Goal: Task Accomplishment & Management: Manage account settings

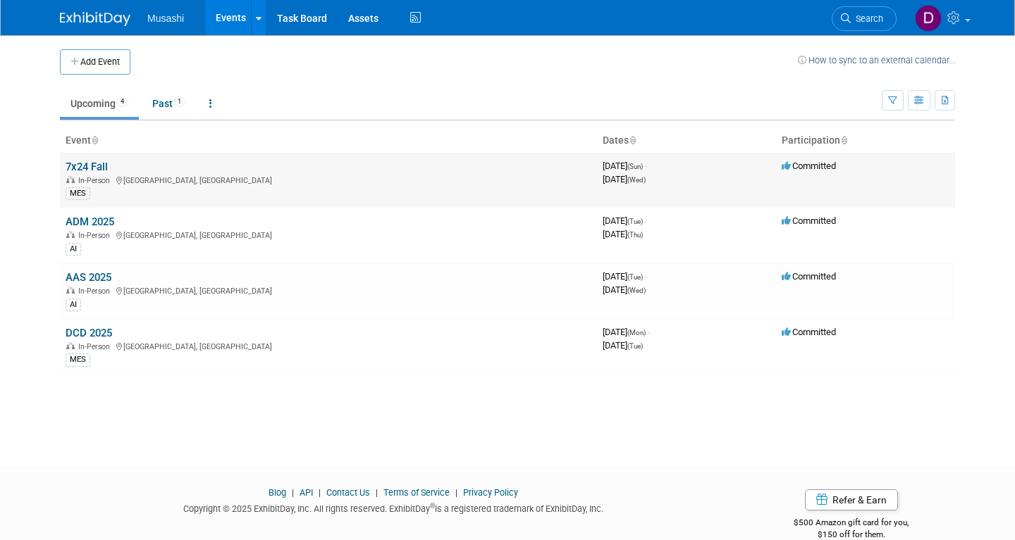
click at [85, 165] on link "7x24 Fall" at bounding box center [87, 167] width 42 height 13
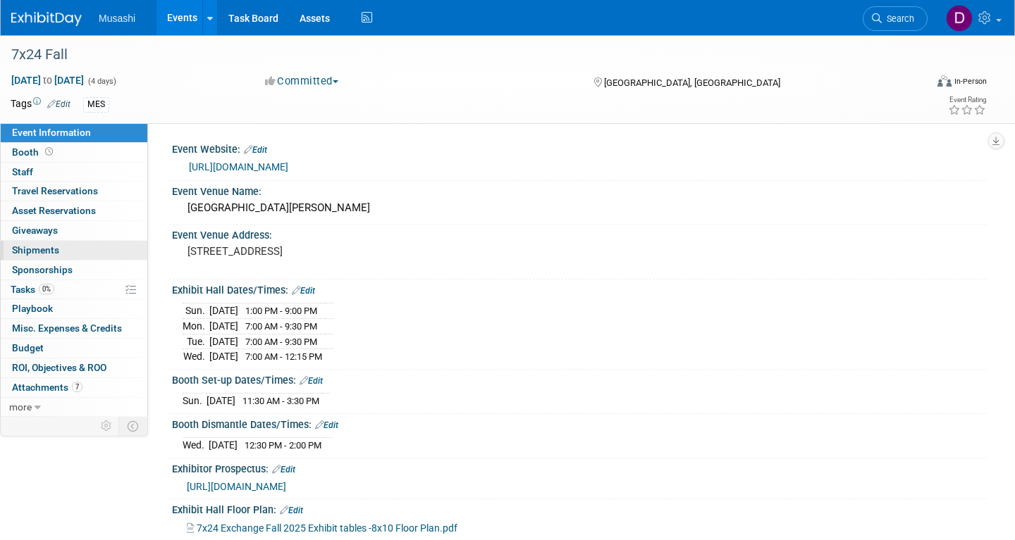
click at [68, 243] on link "0 Shipments 0" at bounding box center [74, 250] width 147 height 19
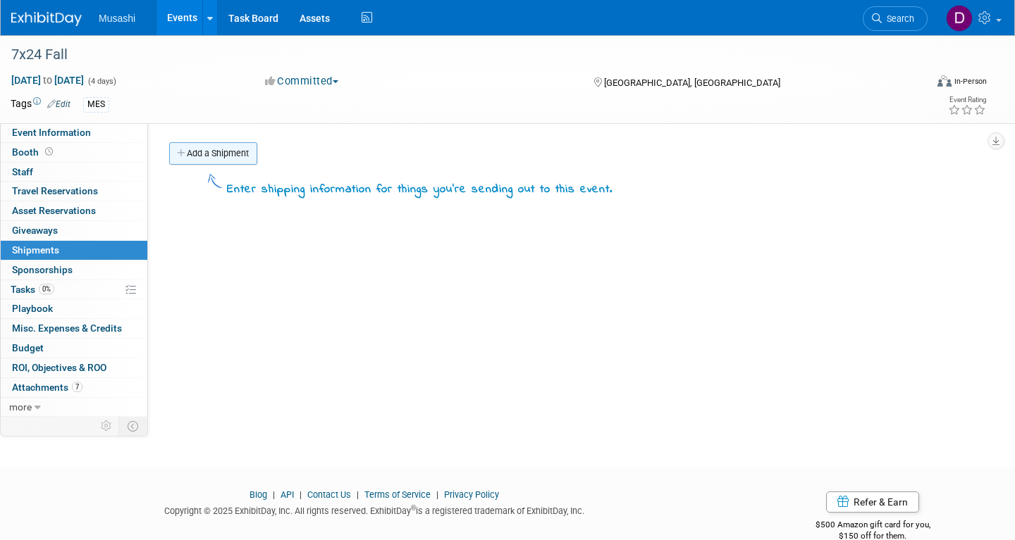
click at [236, 155] on link "Add a Shipment" at bounding box center [213, 153] width 88 height 23
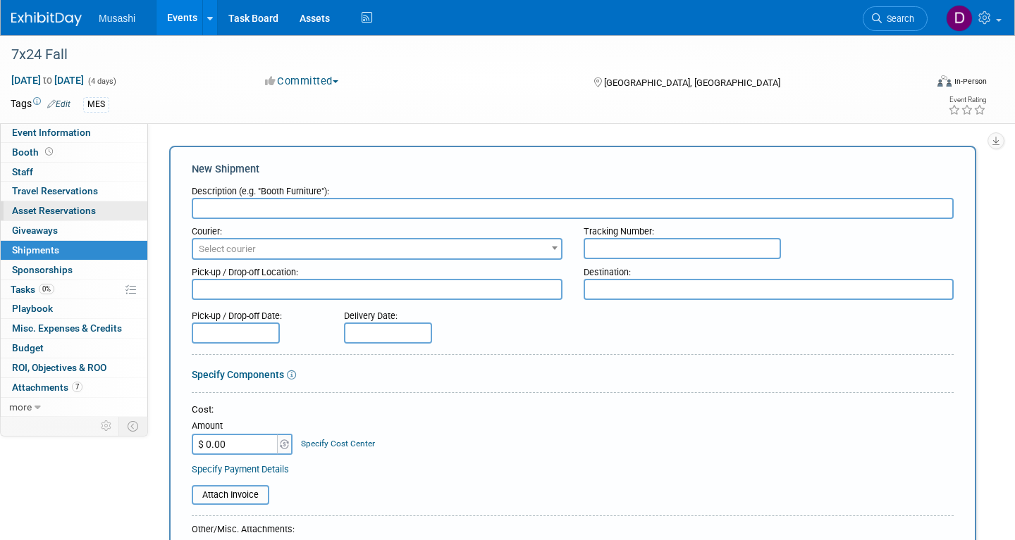
click at [99, 211] on link "0 Asset Reservations 0" at bounding box center [74, 210] width 147 height 19
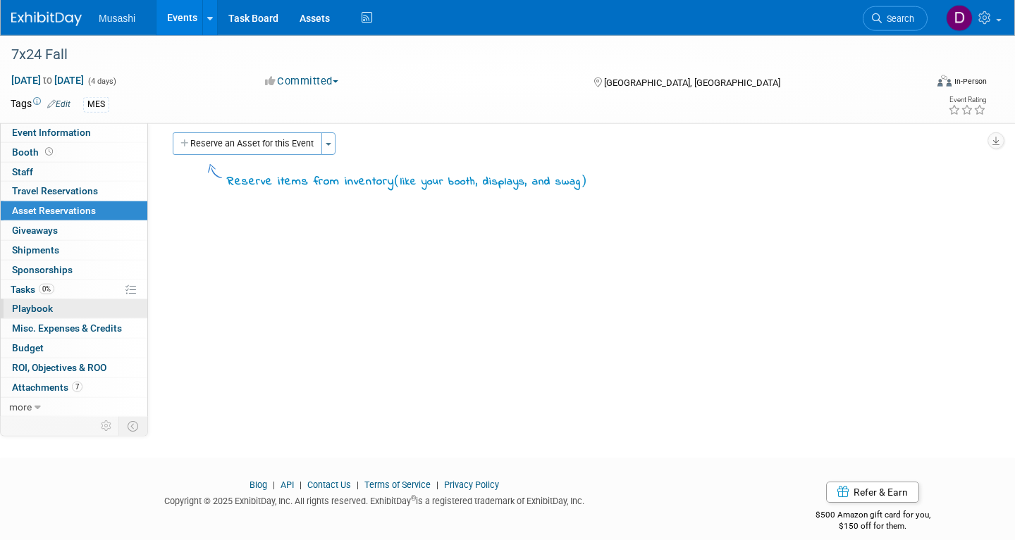
scroll to position [11, 0]
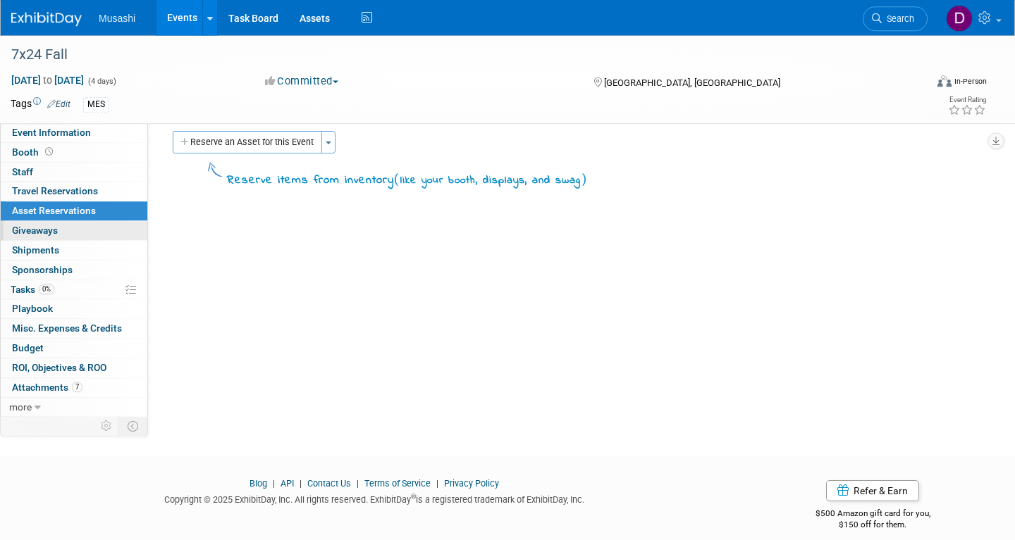
click at [85, 231] on link "0 Giveaways 0" at bounding box center [74, 230] width 147 height 19
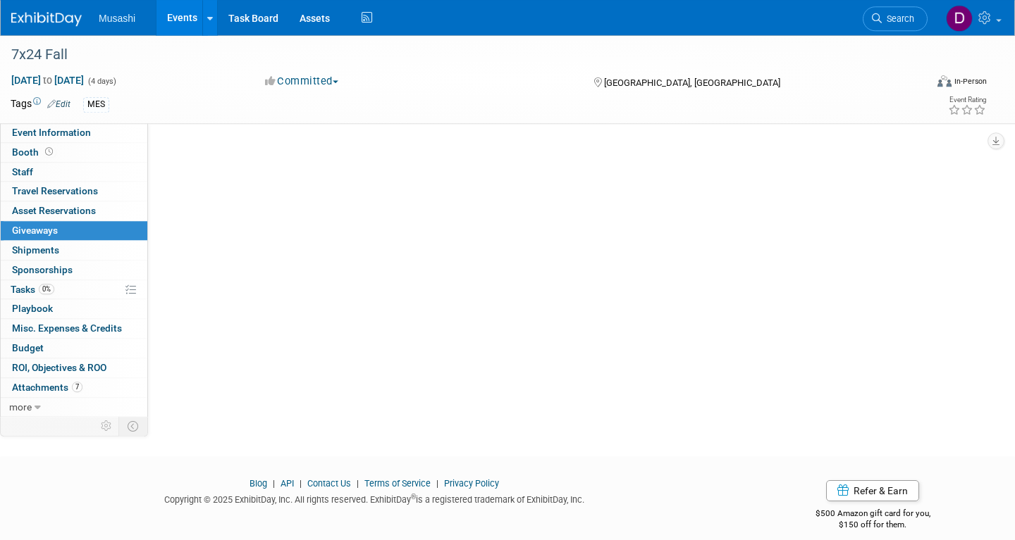
scroll to position [0, 0]
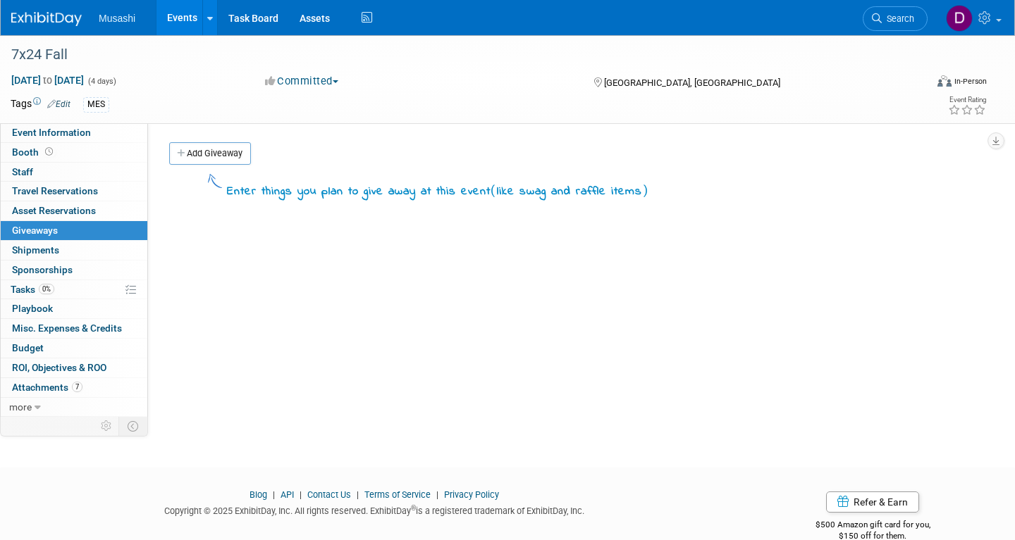
click at [85, 225] on link "0 Giveaways 0" at bounding box center [74, 230] width 147 height 19
click at [88, 219] on link "0 Asset Reservations 0" at bounding box center [74, 210] width 147 height 19
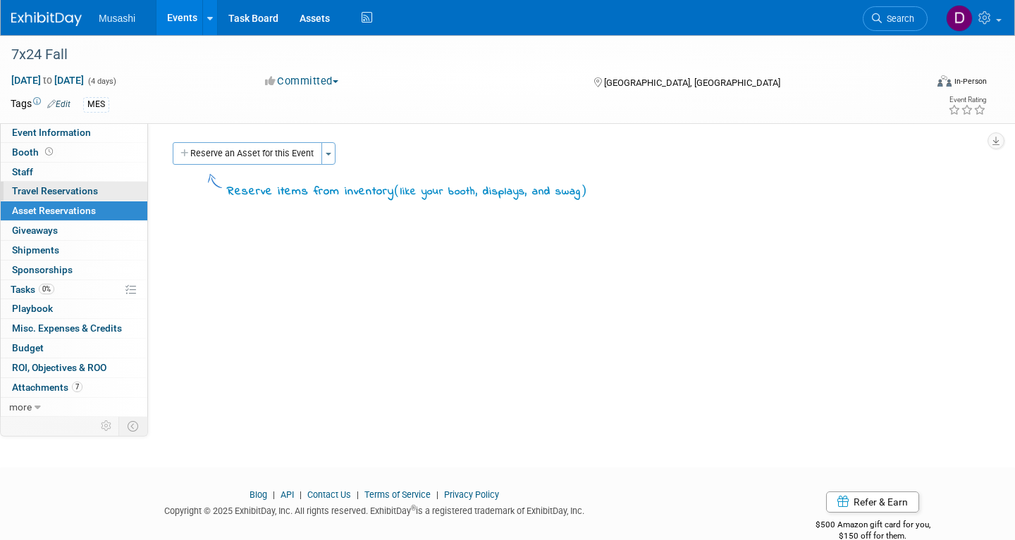
click at [111, 187] on link "0 Travel Reservations 0" at bounding box center [74, 191] width 147 height 19
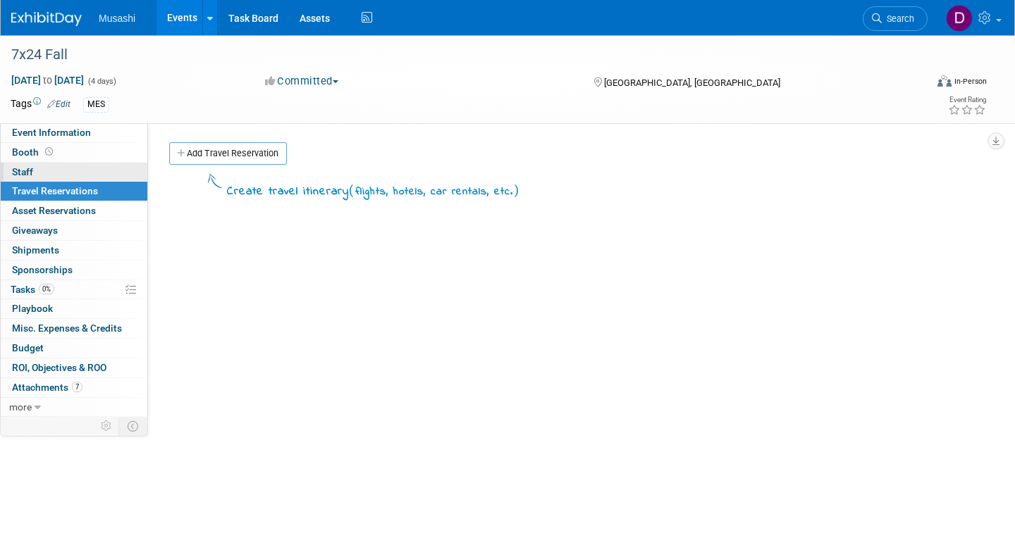
click at [101, 173] on link "0 Staff 0" at bounding box center [74, 172] width 147 height 19
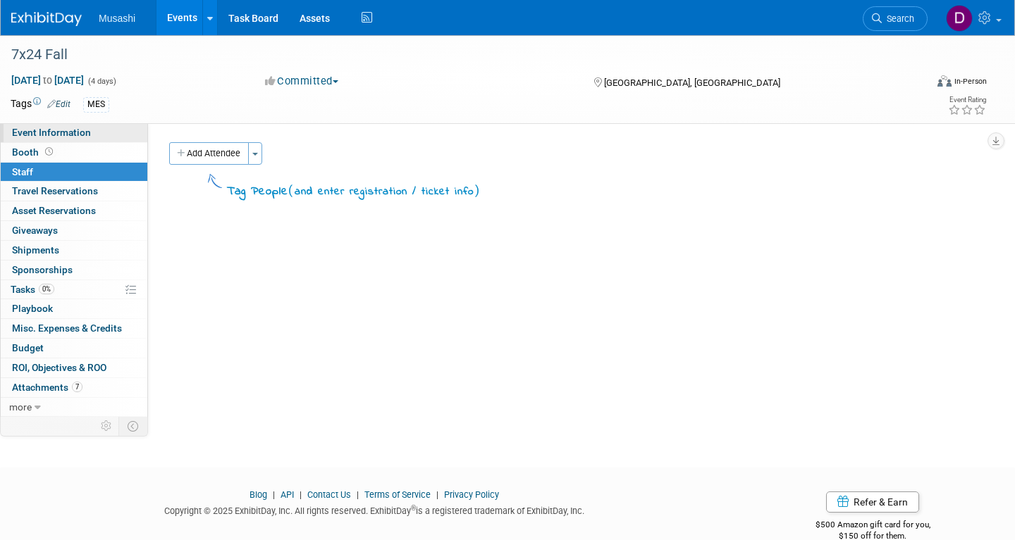
click at [101, 132] on link "Event Information" at bounding box center [74, 132] width 147 height 19
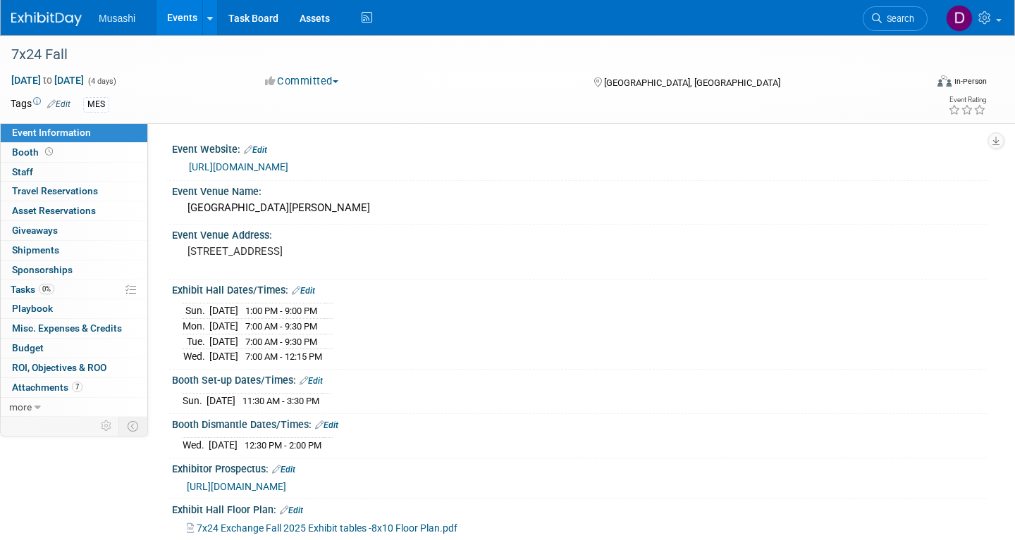
scroll to position [186, 0]
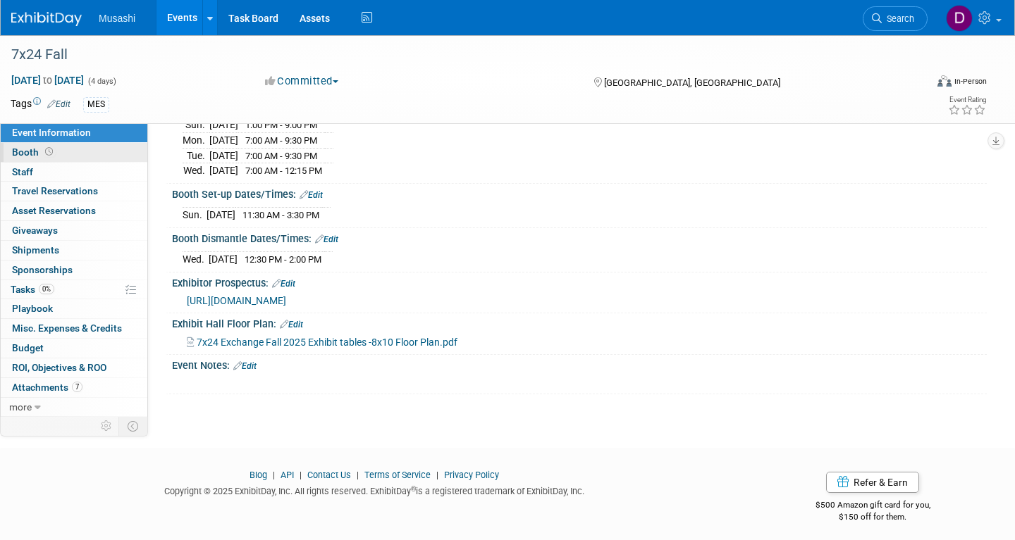
click at [80, 150] on link "Booth" at bounding box center [74, 152] width 147 height 19
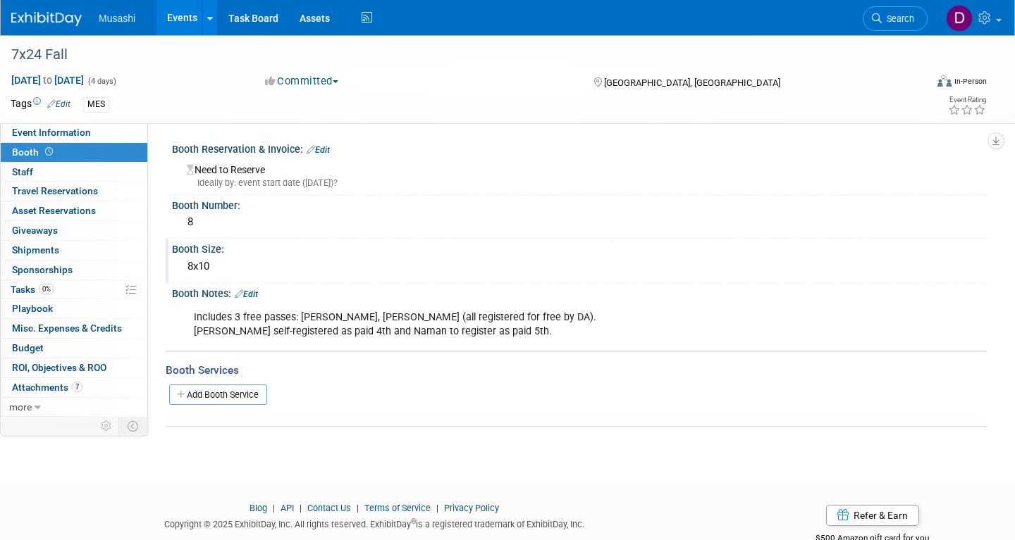
scroll to position [6, 0]
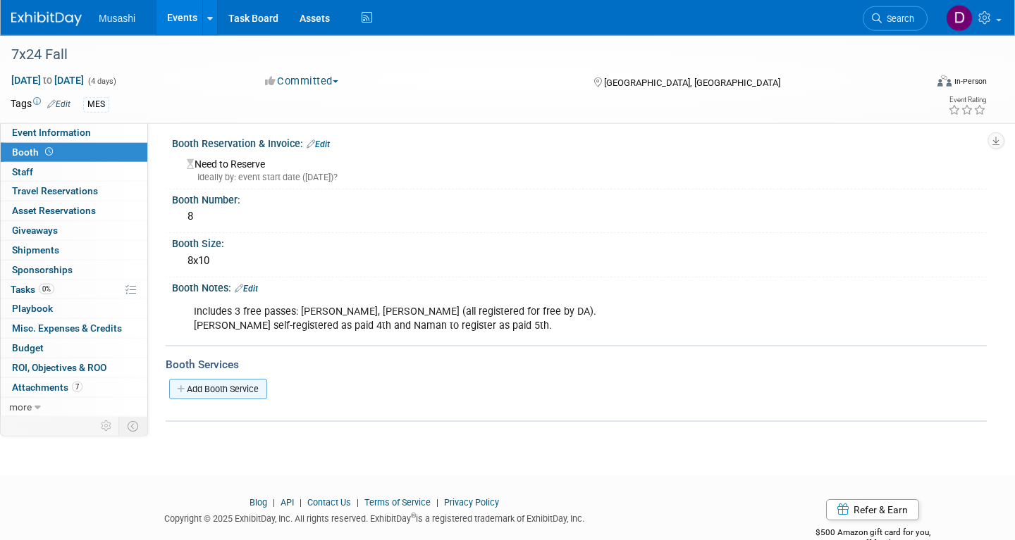
click at [252, 384] on link "Add Booth Service" at bounding box center [218, 389] width 98 height 20
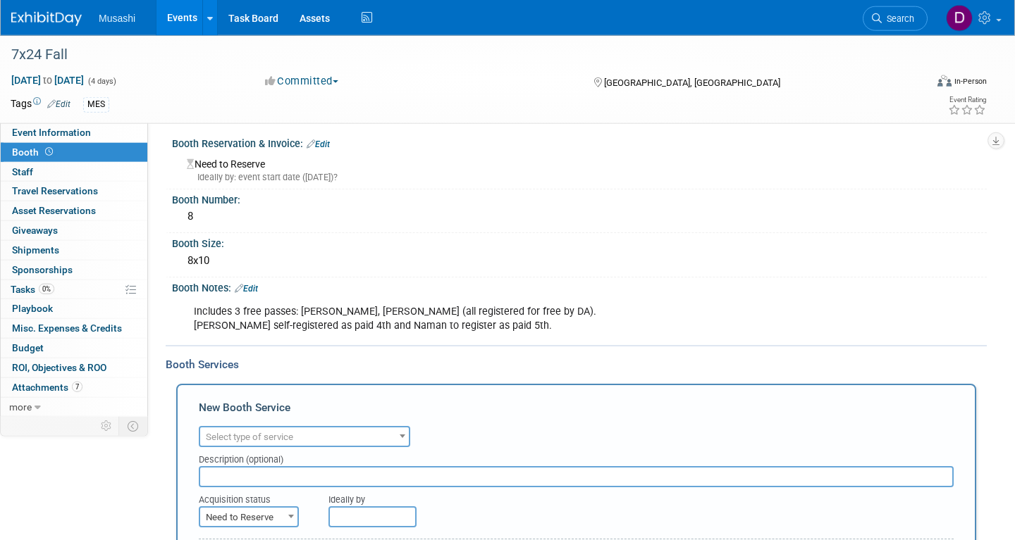
scroll to position [115, 0]
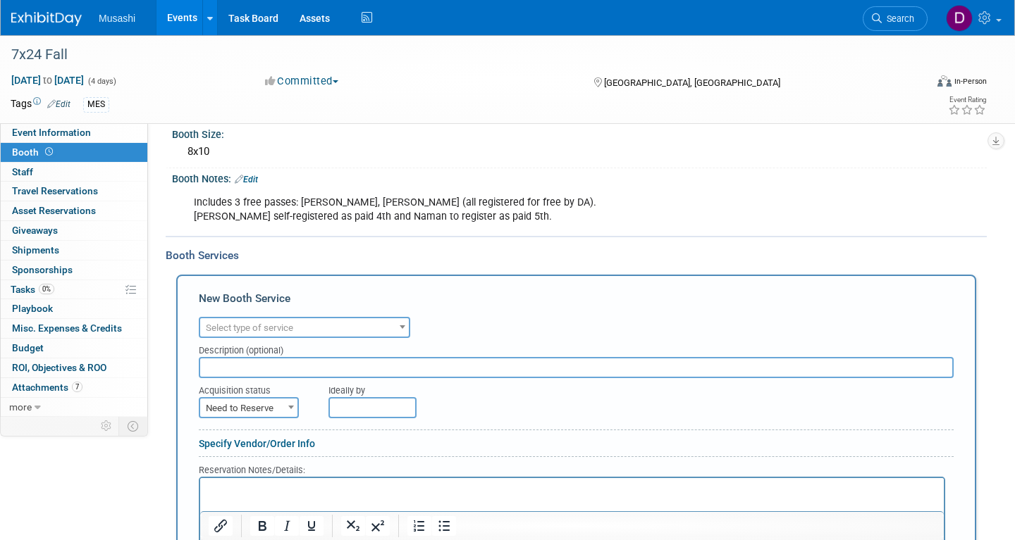
click at [345, 329] on span "Select type of service" at bounding box center [304, 328] width 209 height 20
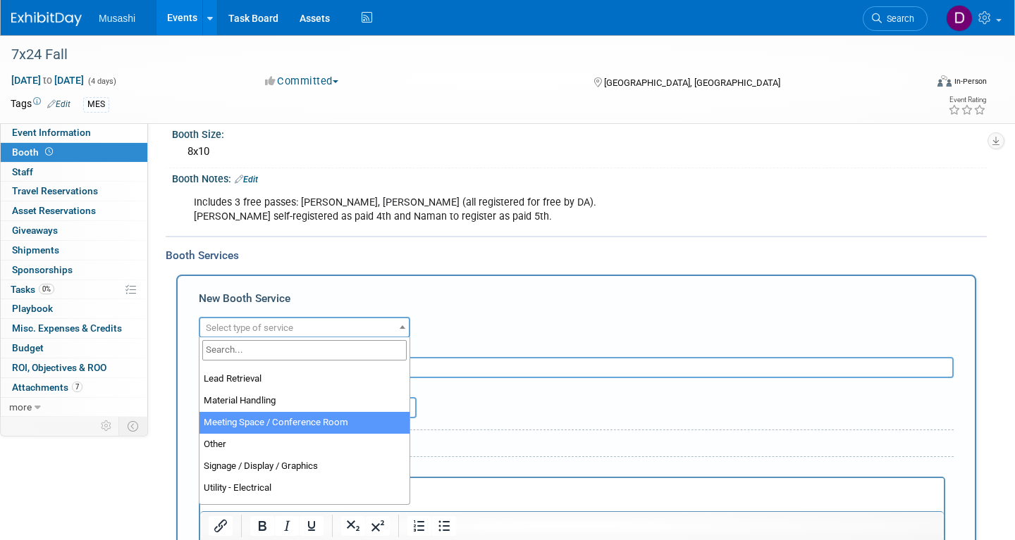
scroll to position [302, 0]
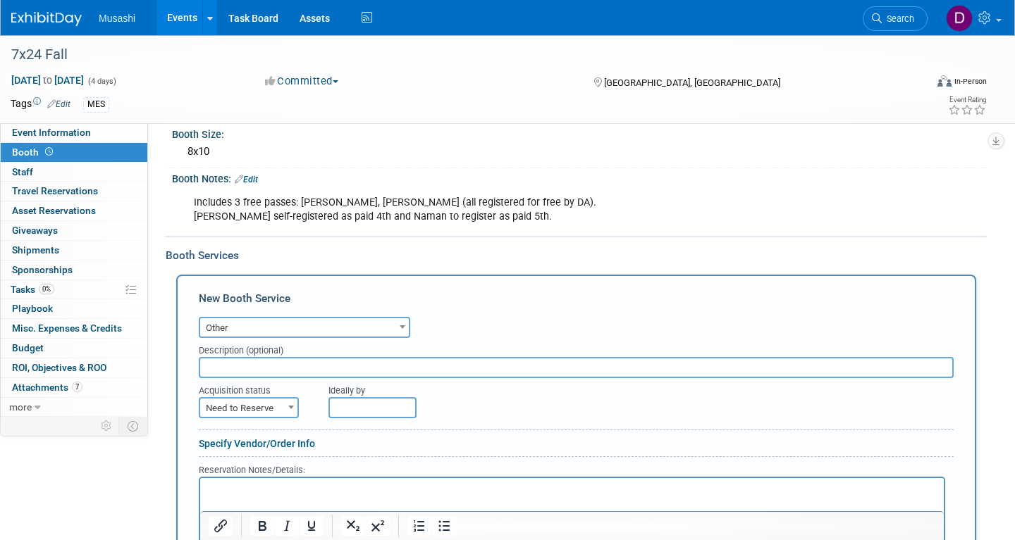
select select "1"
click at [309, 364] on input "text" at bounding box center [576, 367] width 755 height 21
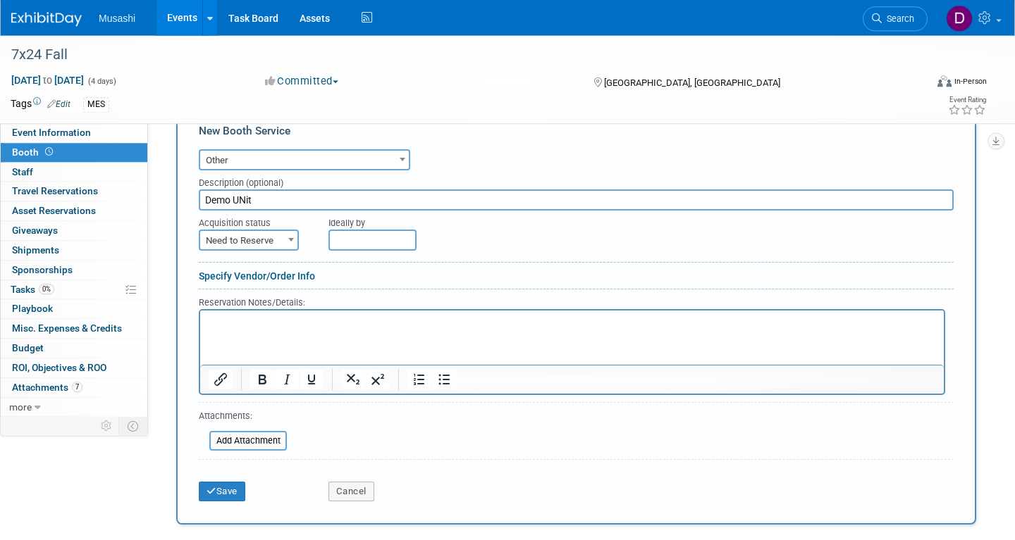
scroll to position [289, 0]
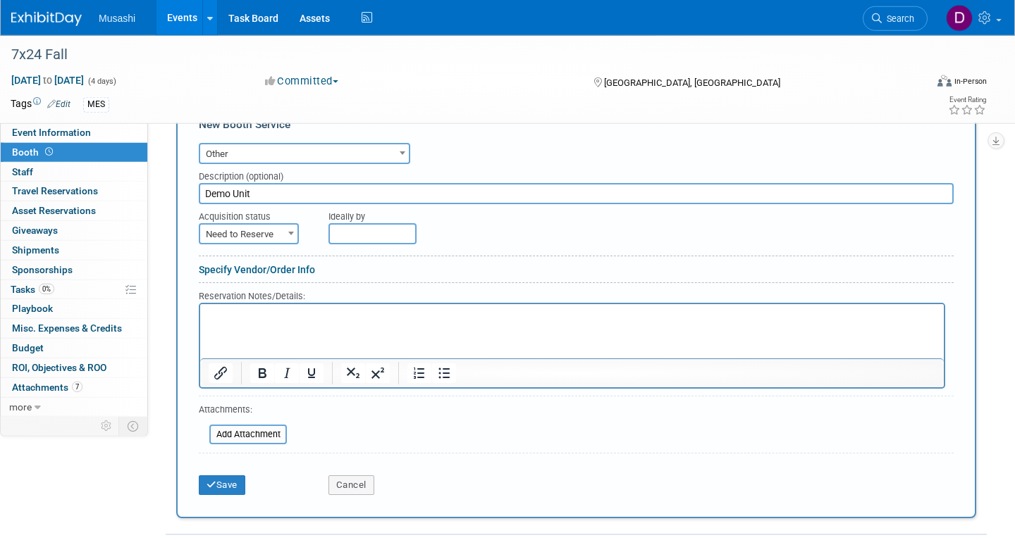
type input "Demo Unit"
click at [290, 318] on p "Rich Text Area. Press ALT-0 for help." at bounding box center [572, 315] width 727 height 13
click at [290, 321] on p "The demo unit with casters isexactly 78 inches or 6 1/2 feet tall." at bounding box center [572, 315] width 727 height 13
click at [262, 321] on p "The demo unit with casters isexactly 78 inches or 6 1/2 feet tall." at bounding box center [572, 315] width 727 height 13
click at [504, 315] on p "The demo unit with casters isexactly 78 inches or 6 1/2 feet tall." at bounding box center [572, 315] width 727 height 13
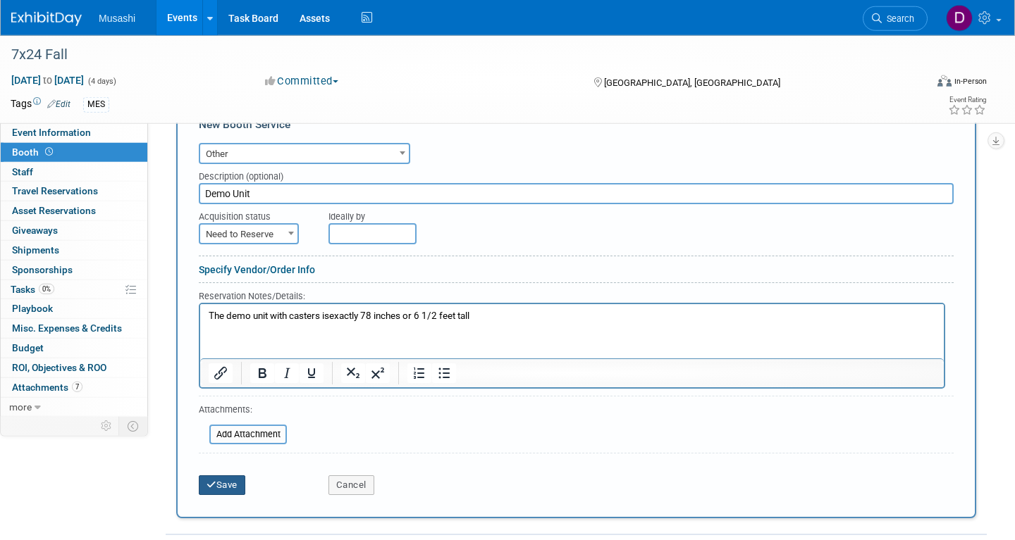
click at [221, 478] on button "Save" at bounding box center [222, 486] width 46 height 20
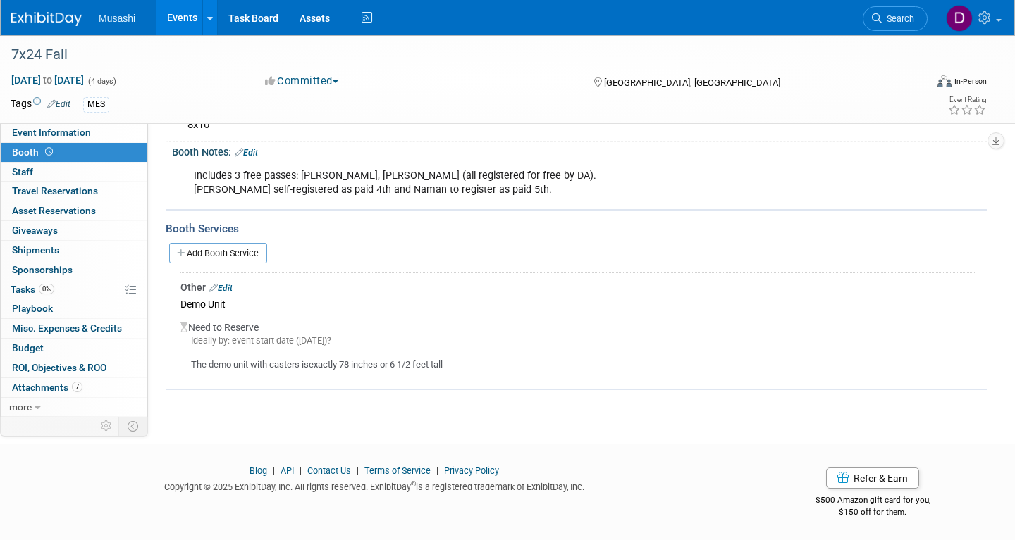
scroll to position [135, 0]
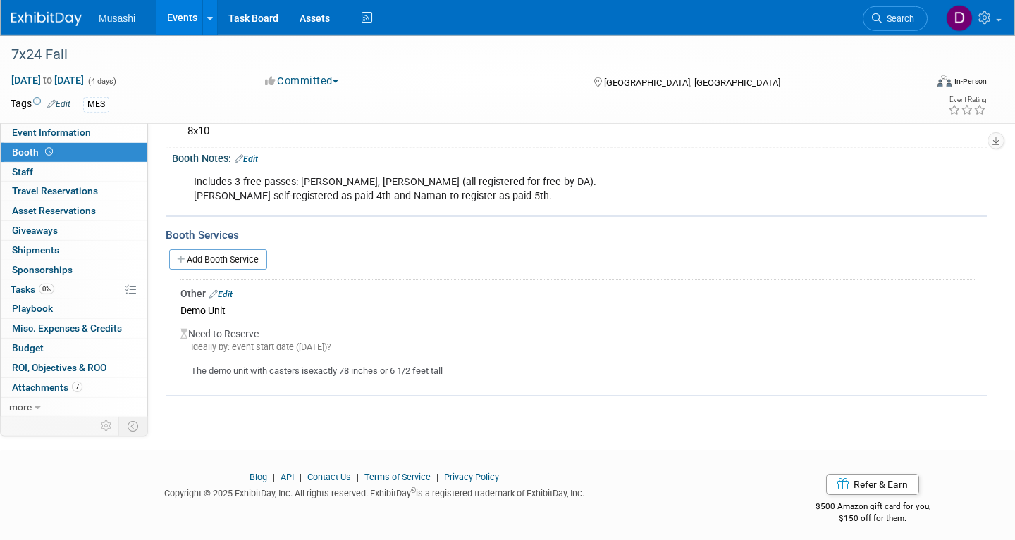
click at [225, 290] on link "Edit" at bounding box center [220, 295] width 23 height 10
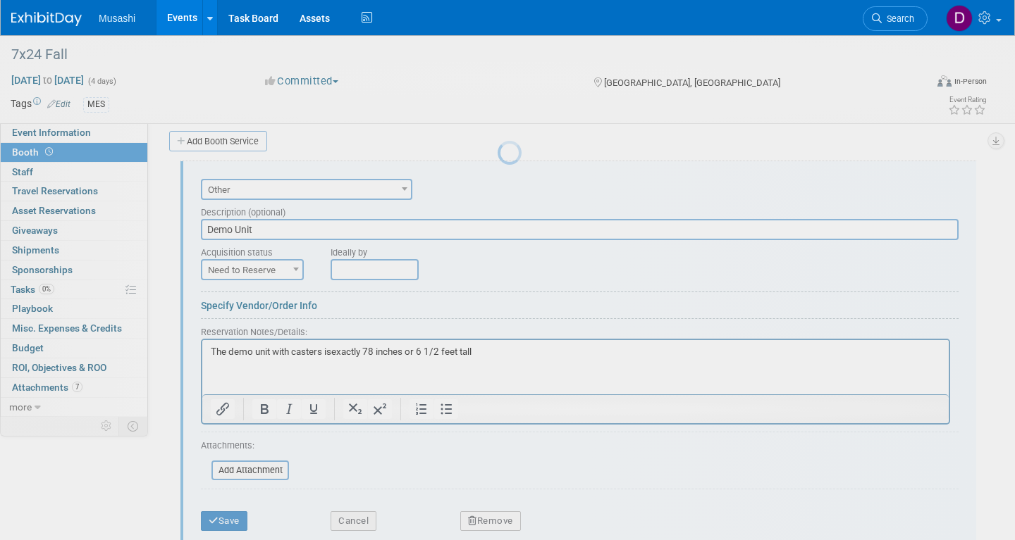
scroll to position [0, 0]
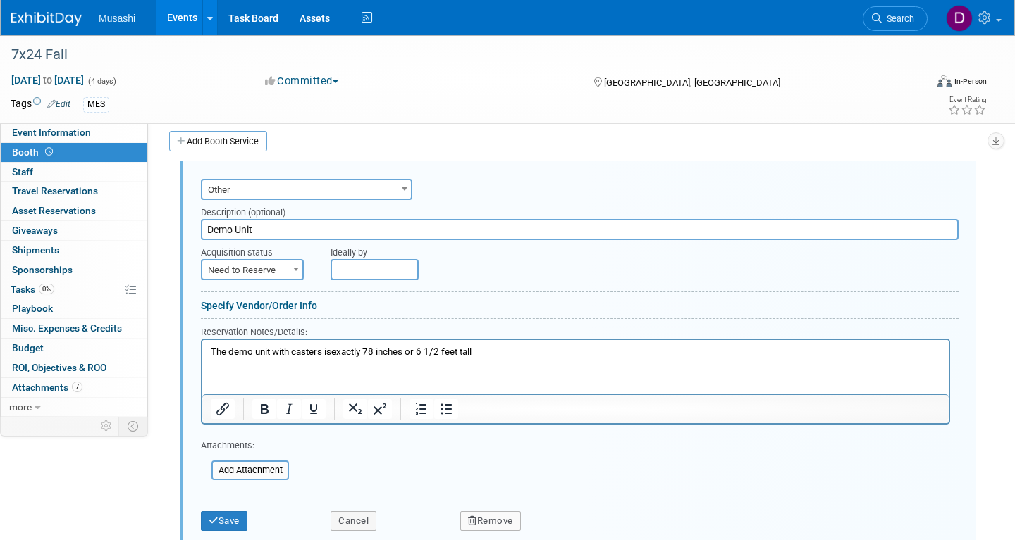
click at [531, 358] on p "The demo unit with casters isexactly 78 inches or 6 1/2 feet tall" at bounding box center [576, 351] width 730 height 13
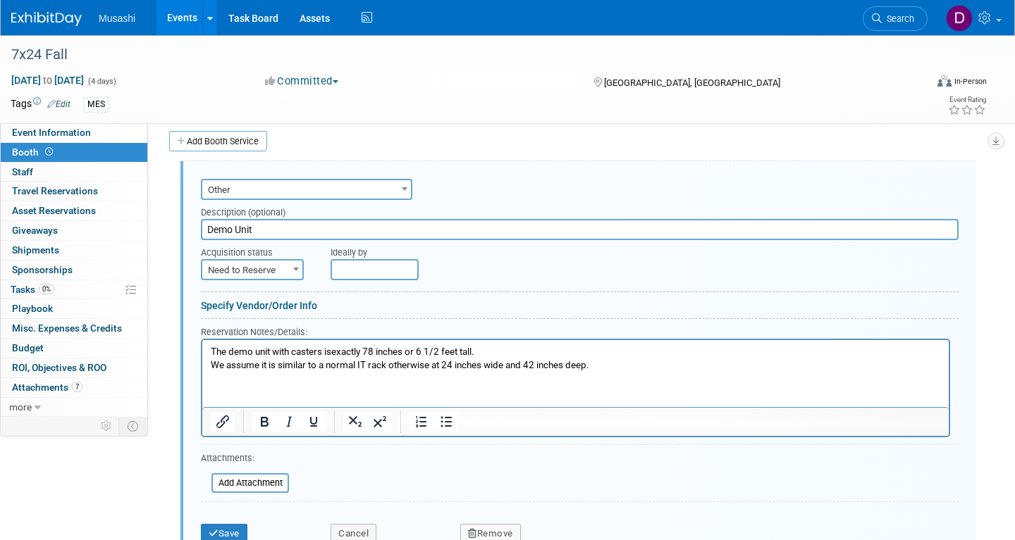
scroll to position [302, 0]
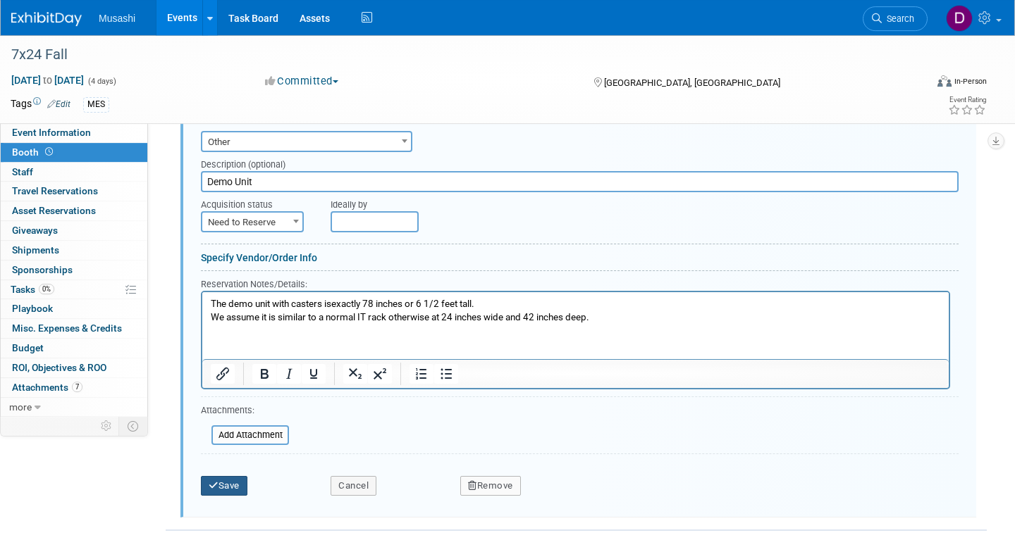
click at [233, 485] on button "Save" at bounding box center [224, 486] width 46 height 20
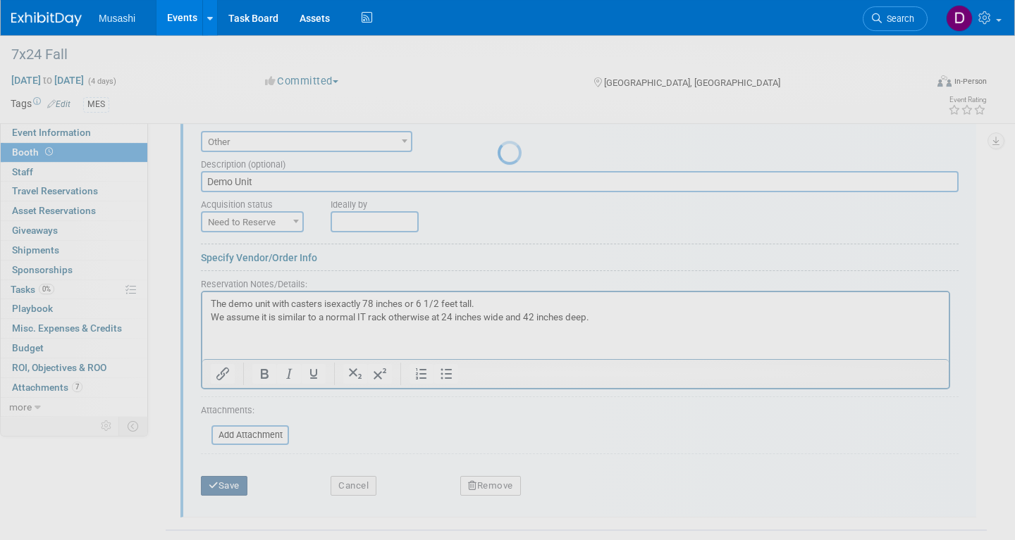
scroll to position [155, 0]
